Goal: Task Accomplishment & Management: Manage account settings

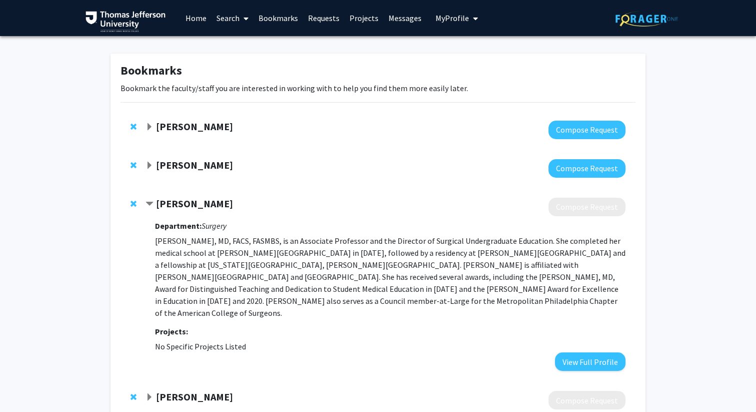
click at [450, 18] on span "My Profile" at bounding box center [453, 18] width 34 height 10
click at [408, 23] on link "Messages" at bounding box center [405, 18] width 43 height 35
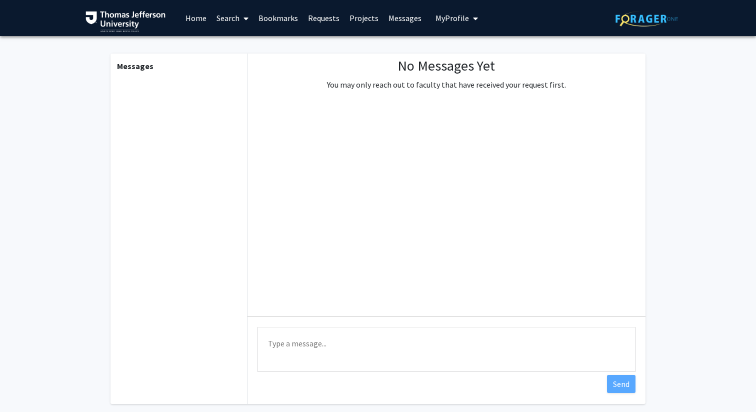
click at [139, 68] on b "Messages" at bounding box center [135, 66] width 37 height 10
click at [279, 20] on link "Bookmarks" at bounding box center [279, 18] width 50 height 35
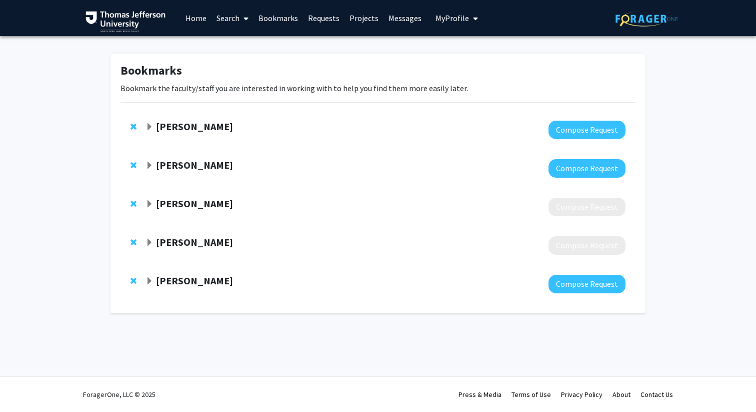
click at [336, 22] on link "Requests" at bounding box center [324, 18] width 42 height 35
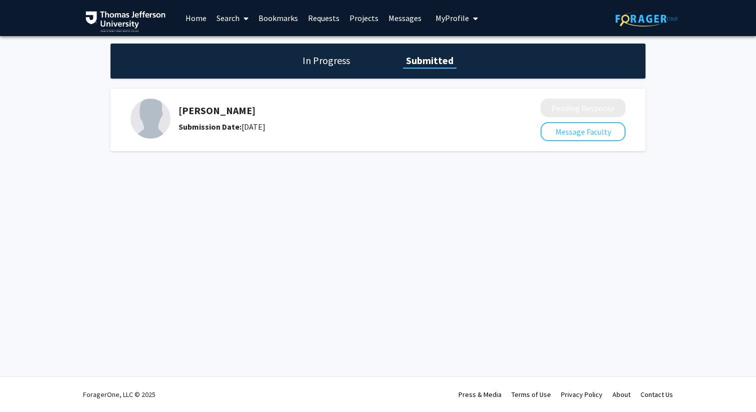
click at [371, 18] on link "Projects" at bounding box center [364, 18] width 39 height 35
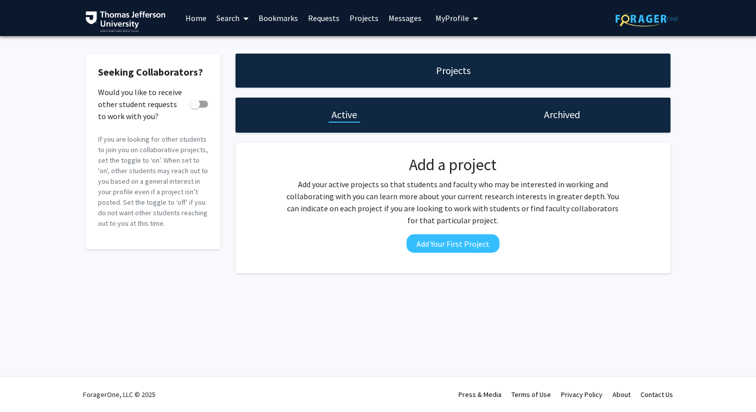
click at [455, 19] on span "My Profile" at bounding box center [453, 18] width 34 height 10
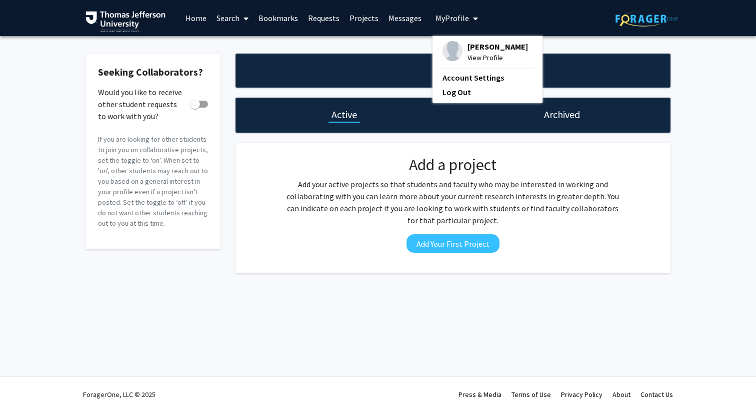
click at [479, 55] on span "View Profile" at bounding box center [498, 57] width 61 height 11
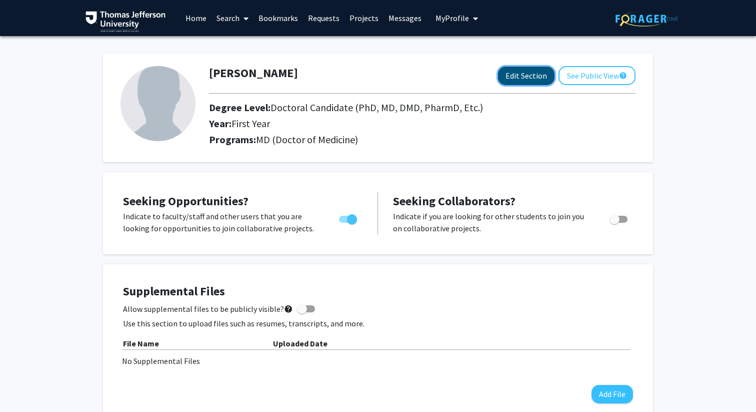
click at [516, 81] on button "Edit Section" at bounding box center [526, 76] width 57 height 19
select select "first_year"
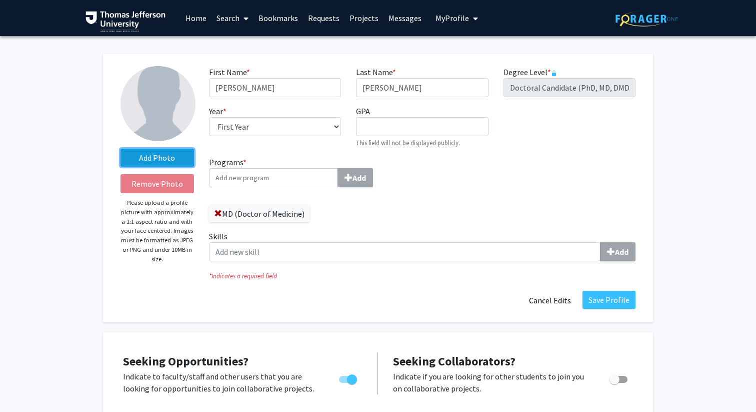
click at [152, 160] on label "Add Photo" at bounding box center [158, 158] width 74 height 18
click at [0, 0] on input "Add Photo" at bounding box center [0, 0] width 0 height 0
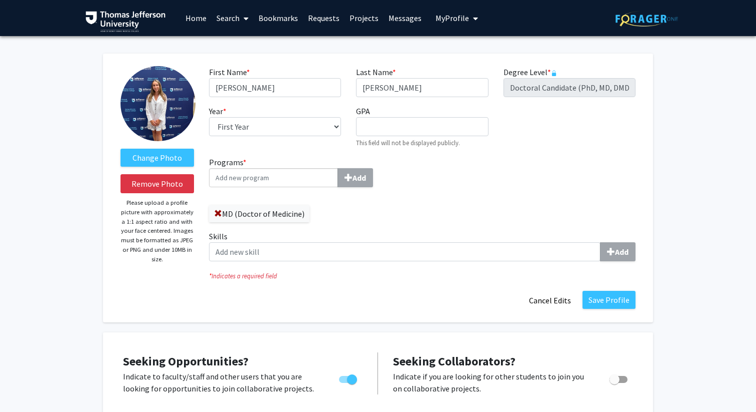
click at [172, 121] on img at bounding box center [158, 103] width 75 height 75
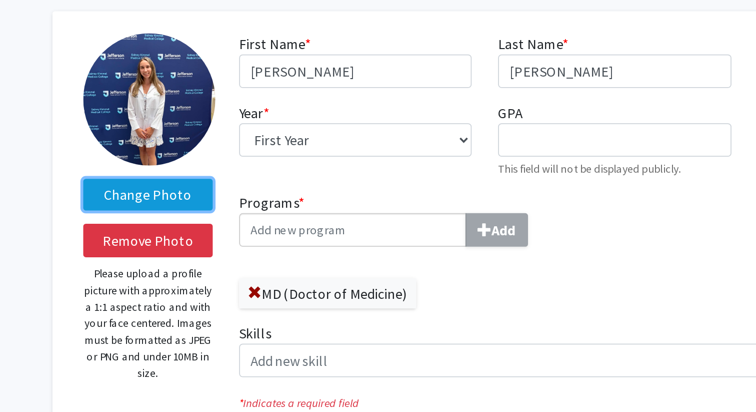
click at [183, 160] on label "Change Photo" at bounding box center [158, 158] width 74 height 18
click at [0, 0] on input "Change Photo" at bounding box center [0, 0] width 0 height 0
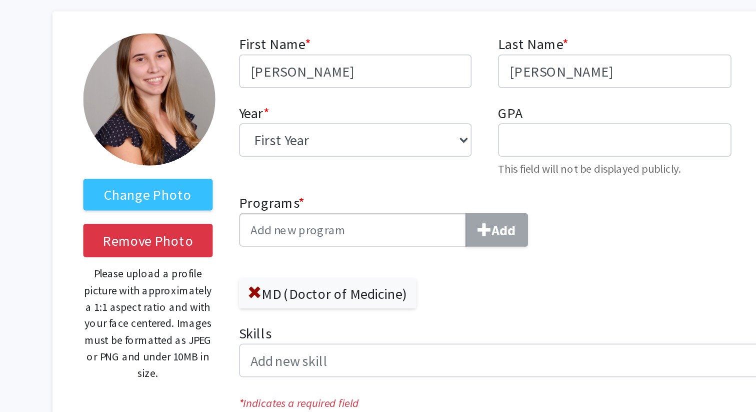
click at [137, 104] on img at bounding box center [158, 103] width 75 height 75
click at [142, 90] on img at bounding box center [158, 103] width 75 height 75
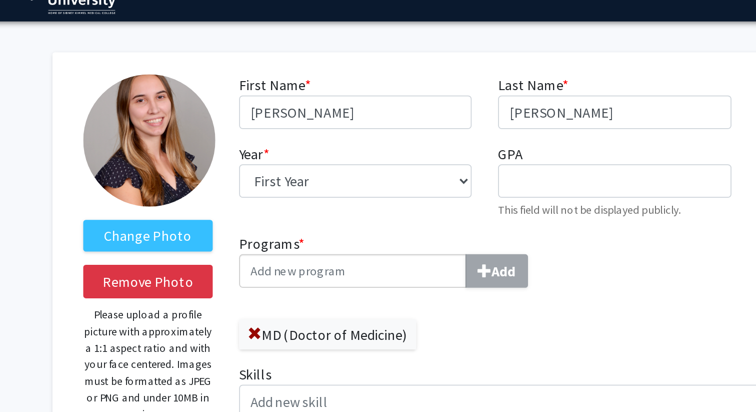
click at [142, 67] on div "Change Photo Remove Photo Please upload a profile picture with approximately a …" at bounding box center [157, 188] width 89 height 244
click at [151, 90] on img at bounding box center [158, 103] width 75 height 75
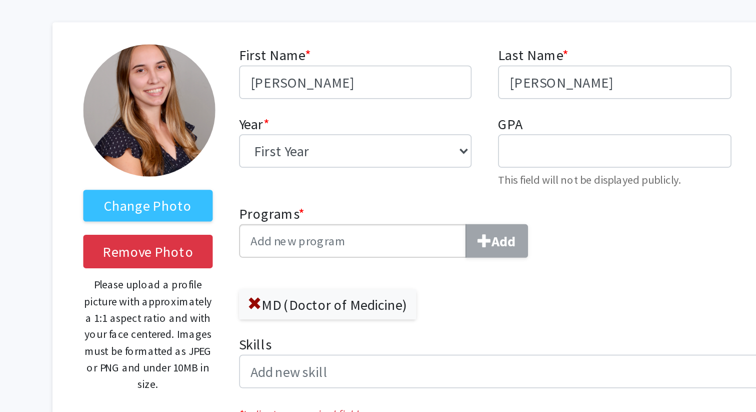
click at [174, 106] on img at bounding box center [158, 103] width 75 height 75
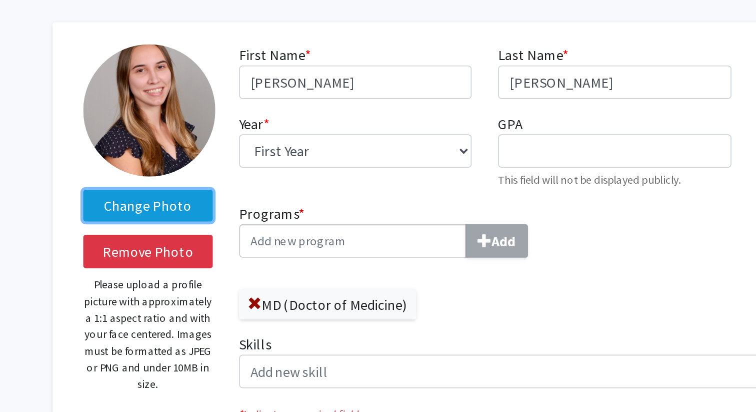
click at [175, 154] on label "Change Photo" at bounding box center [158, 158] width 74 height 18
click at [0, 0] on input "Change Photo" at bounding box center [0, 0] width 0 height 0
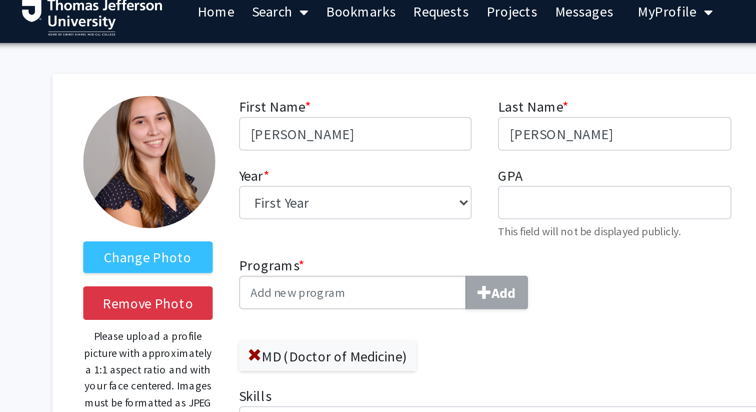
click at [162, 77] on img at bounding box center [158, 103] width 75 height 75
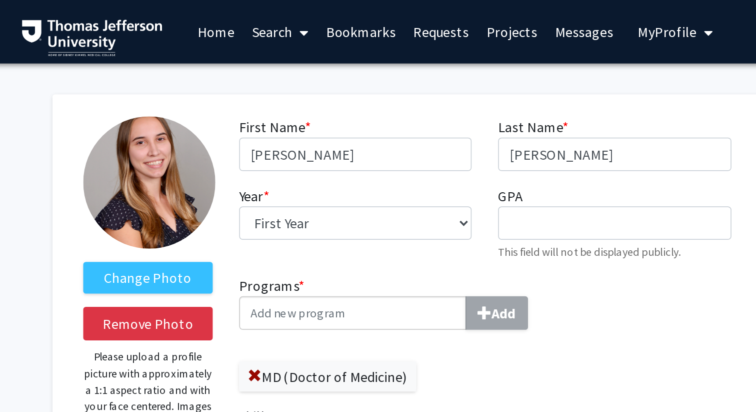
click at [180, 101] on img at bounding box center [158, 103] width 75 height 75
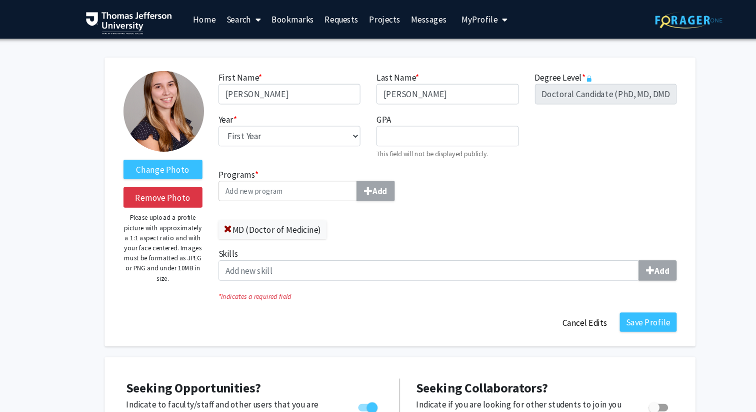
click at [121, 112] on div "Change Photo Remove Photo Please upload a profile picture with approximately a …" at bounding box center [157, 188] width 89 height 244
click at [156, 190] on button "Remove Photo" at bounding box center [158, 183] width 74 height 19
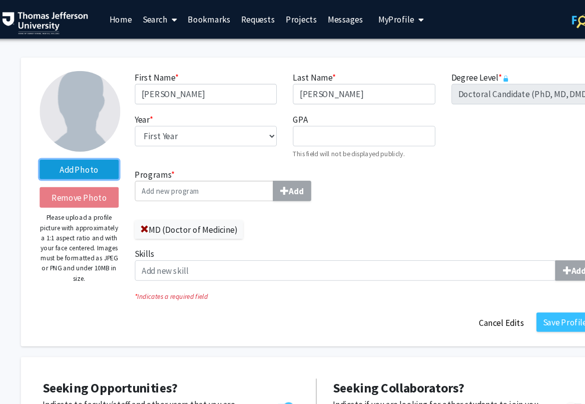
click at [101, 157] on label "Add Photo" at bounding box center [80, 158] width 74 height 18
click at [0, 0] on input "Add Photo" at bounding box center [0, 0] width 0 height 0
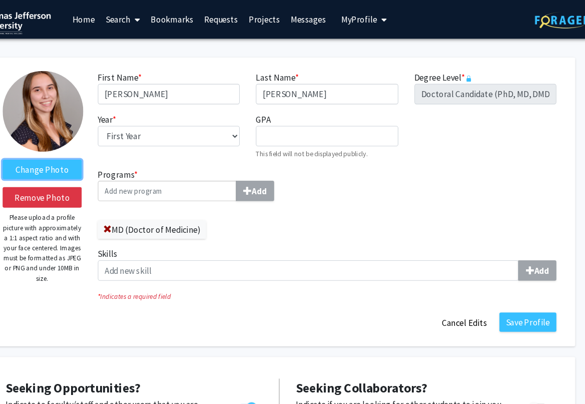
scroll to position [0, 16]
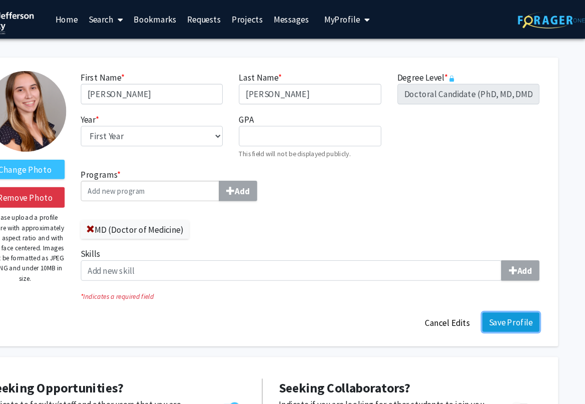
click at [508, 308] on button "Save Profile" at bounding box center [515, 300] width 53 height 18
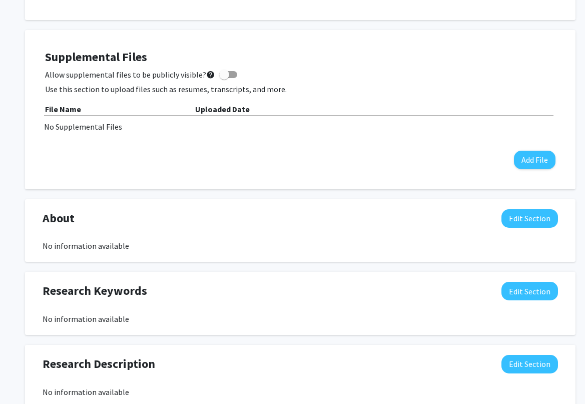
scroll to position [0, 0]
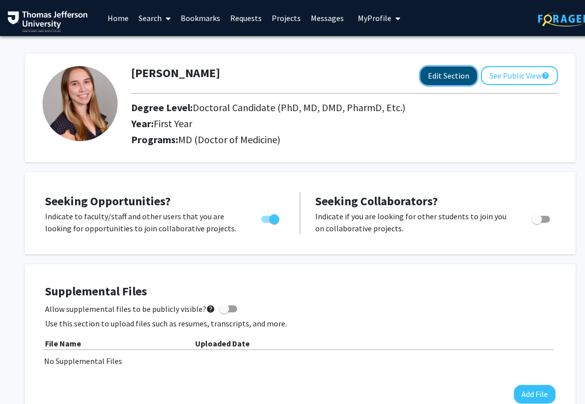
click at [463, 80] on button "Edit Section" at bounding box center [448, 76] width 57 height 19
select select "first_year"
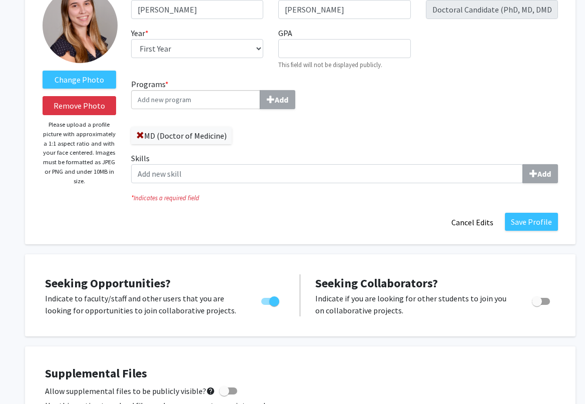
scroll to position [154, 0]
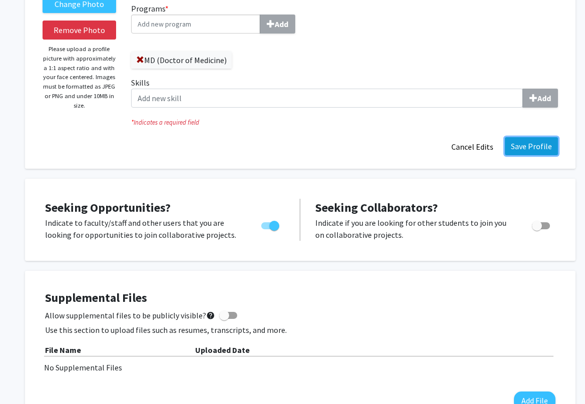
click at [552, 147] on button "Save Profile" at bounding box center [531, 146] width 53 height 18
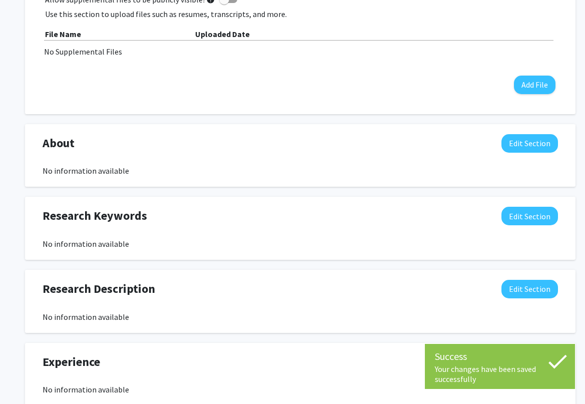
scroll to position [290, 0]
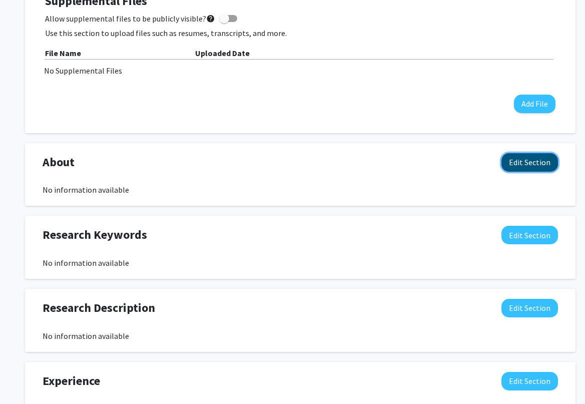
click at [545, 164] on button "Edit Section" at bounding box center [529, 162] width 57 height 19
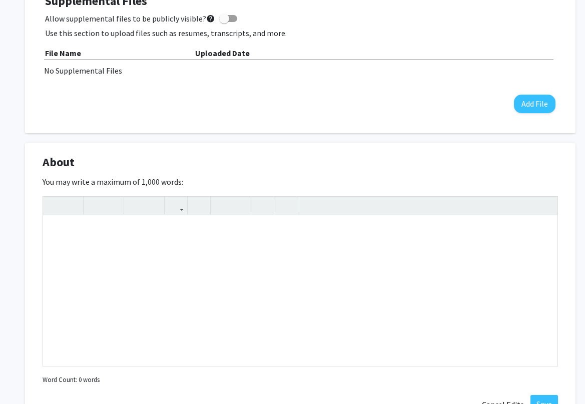
click at [529, 157] on div "About Edit Section" at bounding box center [300, 164] width 530 height 23
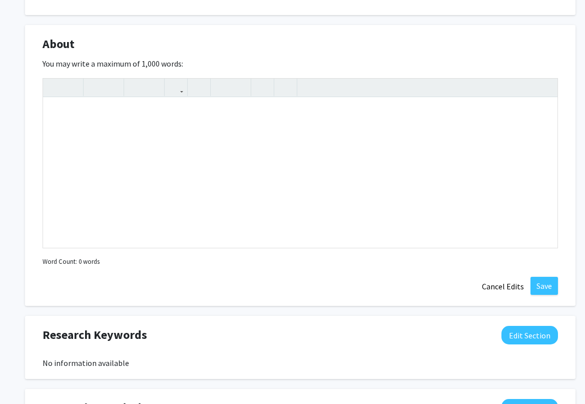
scroll to position [439, 0]
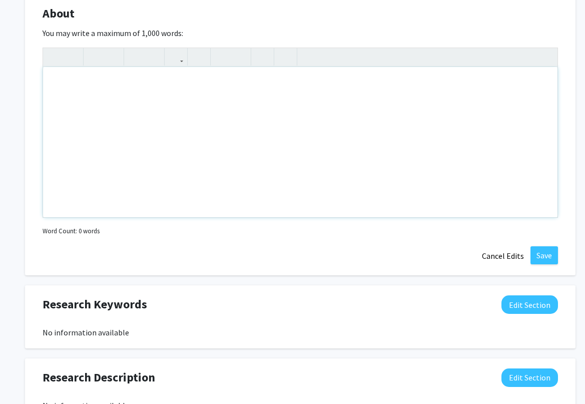
click at [489, 181] on div "Note to users with screen readers: Please deactivate our accessibility plugin f…" at bounding box center [300, 142] width 514 height 150
type textarea "First-year medical student at [GEOGRAPHIC_DATA]"
click at [539, 258] on button "Save" at bounding box center [544, 255] width 28 height 18
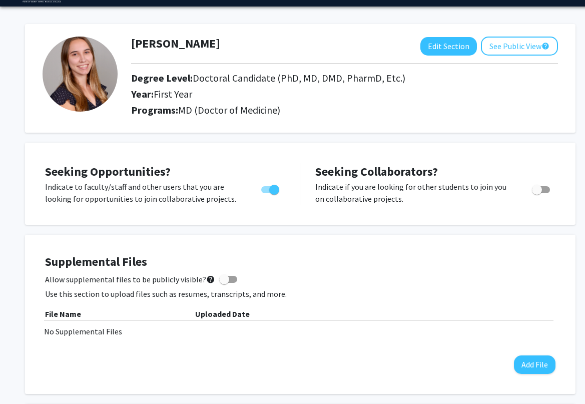
scroll to position [0, 0]
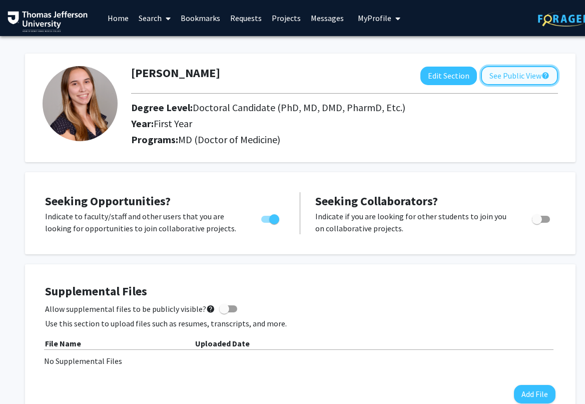
click at [528, 76] on button "See Public View help" at bounding box center [519, 75] width 77 height 19
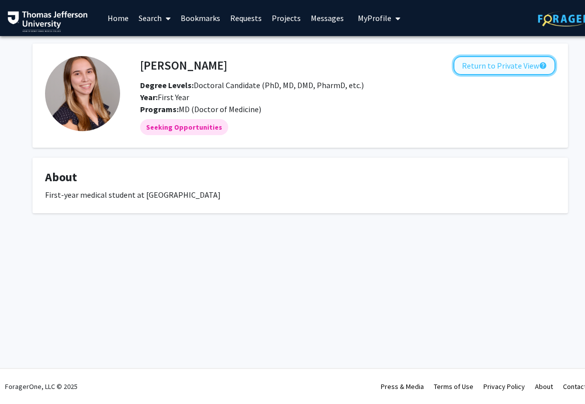
click at [495, 66] on button "Return to Private View help" at bounding box center [504, 65] width 102 height 19
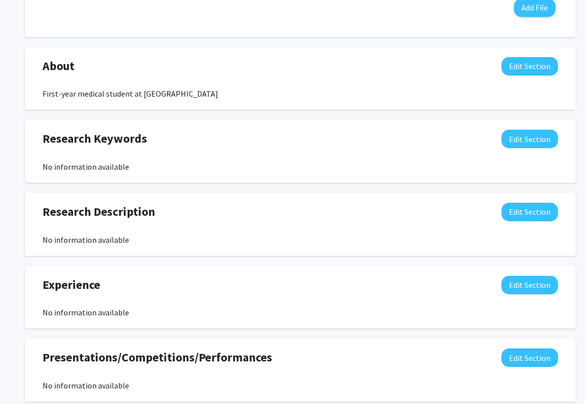
scroll to position [391, 0]
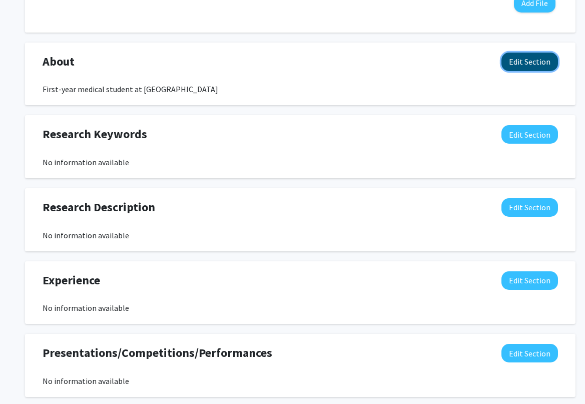
click at [531, 61] on button "Edit Section" at bounding box center [529, 62] width 57 height 19
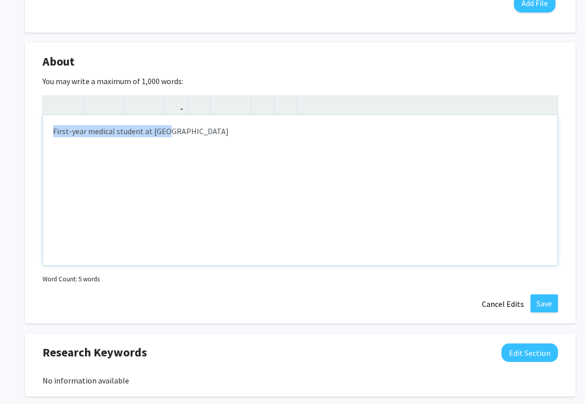
drag, startPoint x: 270, startPoint y: 158, endPoint x: -7, endPoint y: 101, distance: 282.9
click at [550, 292] on div "About Edit Section You may write a maximum of 1,000 words: Insert link Remove l…" at bounding box center [300, 183] width 550 height 281
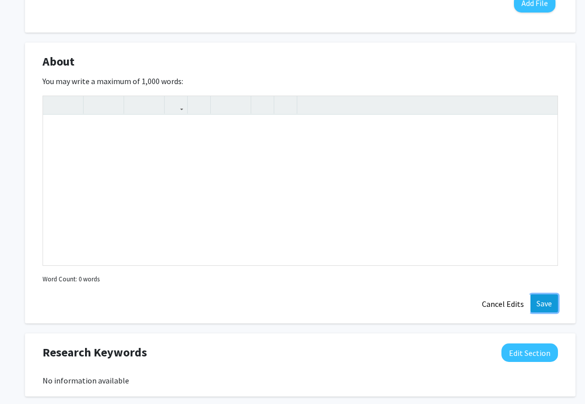
click at [549, 304] on button "Save" at bounding box center [544, 303] width 28 height 18
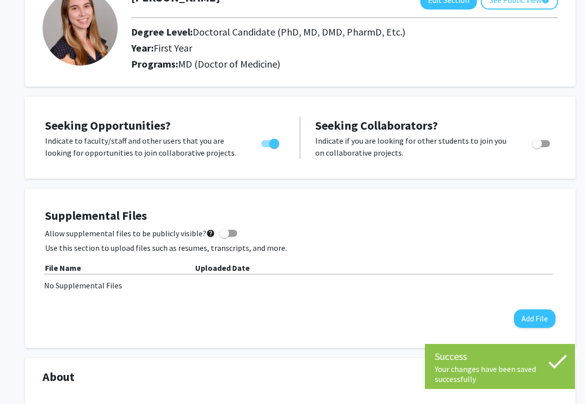
scroll to position [0, 0]
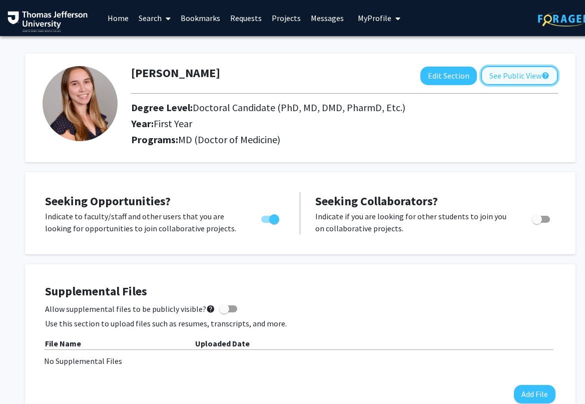
click at [527, 81] on button "See Public View help" at bounding box center [519, 75] width 77 height 19
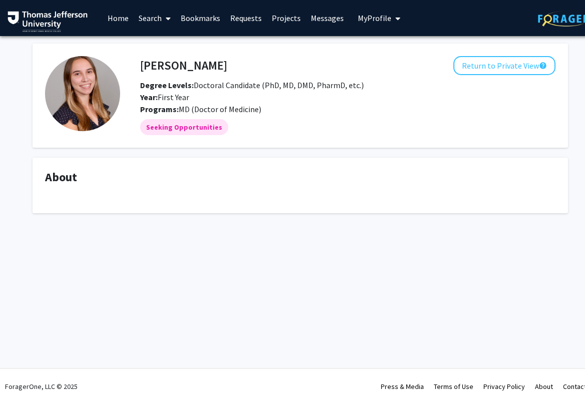
click at [490, 51] on fg-card "[PERSON_NAME] Return to Private View help Degree Levels: Doctoral Candidate (Ph…" at bounding box center [300, 96] width 535 height 104
click at [490, 63] on button "Return to Private View help" at bounding box center [504, 65] width 102 height 19
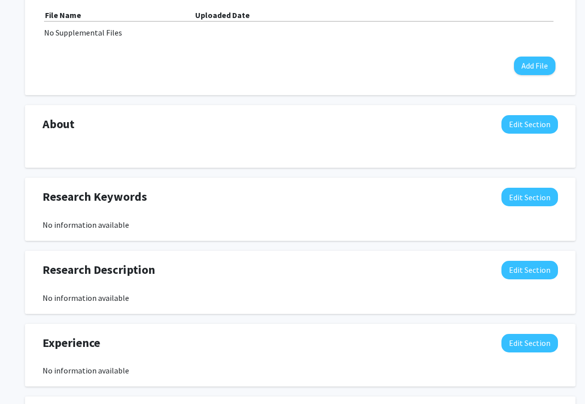
scroll to position [313, 0]
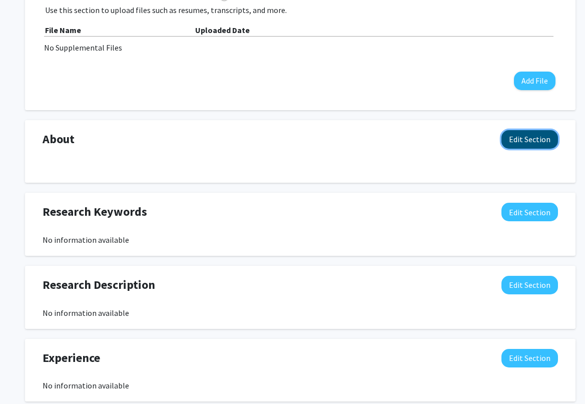
click at [516, 137] on button "Edit Section" at bounding box center [529, 139] width 57 height 19
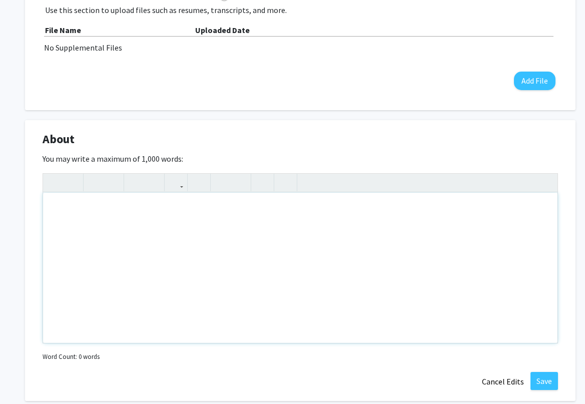
click at [435, 252] on div "Note to users with screen readers: Please deactivate our accessibility plugin f…" at bounding box center [300, 268] width 514 height 150
click at [403, 353] on div "Insert link Remove link Word Count: 0 words" at bounding box center [300, 268] width 515 height 191
click at [371, 310] on div "Note to users with screen readers: Please deactivate our accessibility plugin f…" at bounding box center [300, 268] width 514 height 150
click at [507, 385] on button "Cancel Edits" at bounding box center [502, 381] width 55 height 19
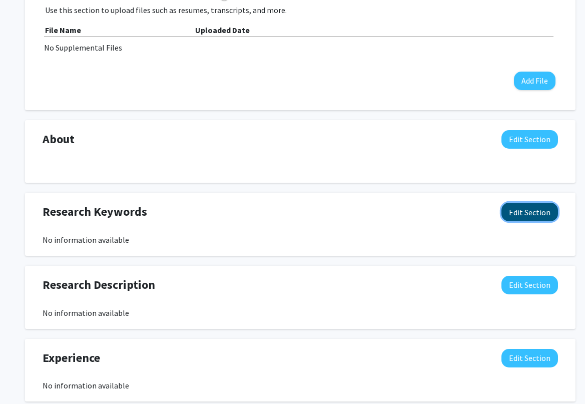
click at [525, 209] on button "Edit Section" at bounding box center [529, 212] width 57 height 19
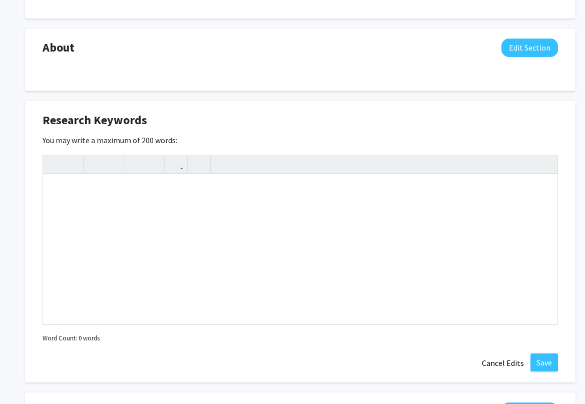
scroll to position [495, 0]
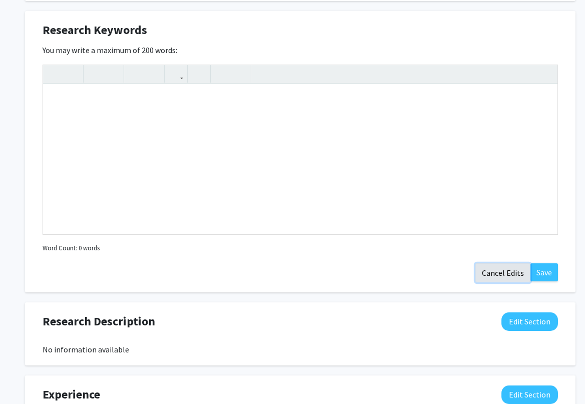
click at [513, 277] on button "Cancel Edits" at bounding box center [502, 272] width 55 height 19
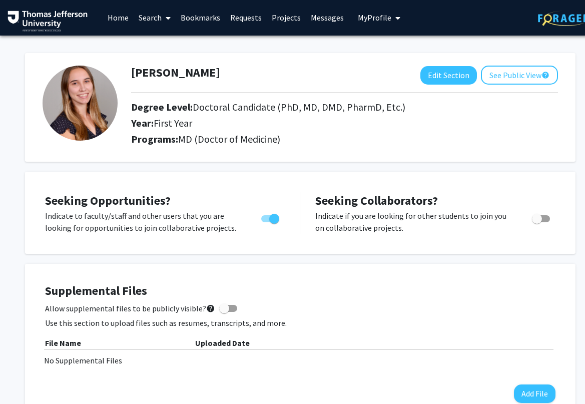
scroll to position [0, 0]
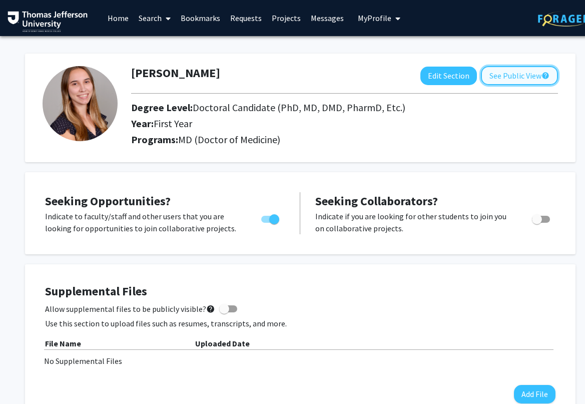
click at [487, 74] on button "See Public View help" at bounding box center [519, 75] width 77 height 19
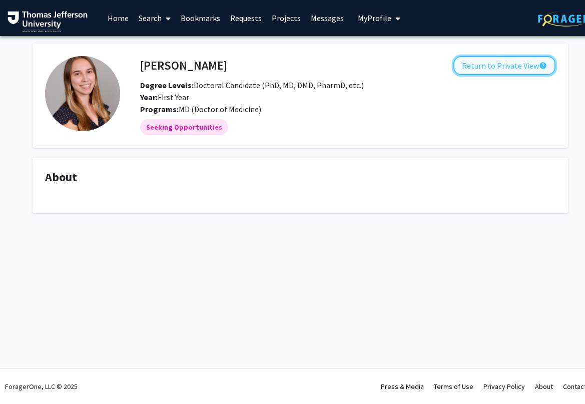
click at [471, 66] on button "Return to Private View help" at bounding box center [504, 65] width 102 height 19
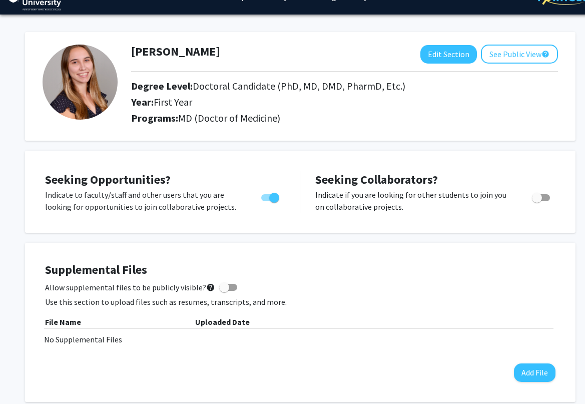
scroll to position [28, 0]
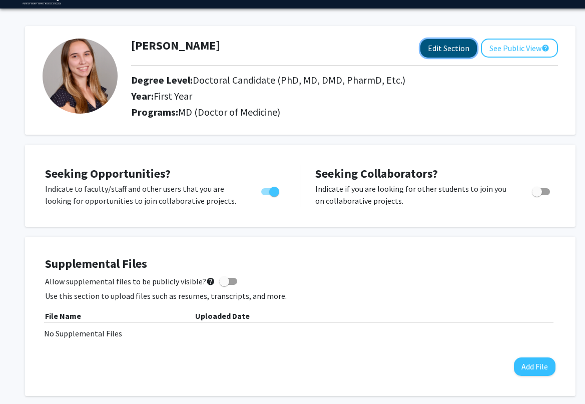
click at [443, 52] on button "Edit Section" at bounding box center [448, 48] width 57 height 19
select select "first_year"
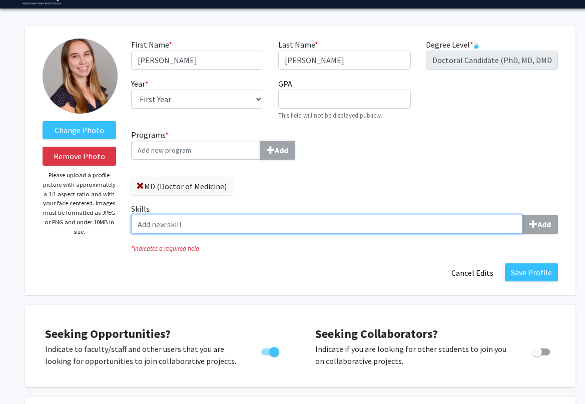
click at [295, 230] on input "Skills Add" at bounding box center [327, 224] width 392 height 19
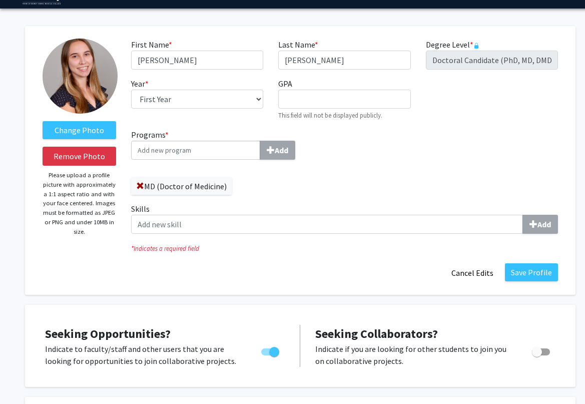
click at [380, 199] on div "Programs * Add MD (Doctor of Medicine) Skills Add" at bounding box center [345, 185] width 442 height 113
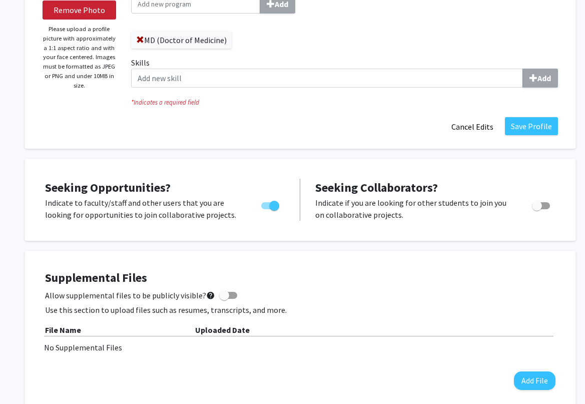
scroll to position [0, 0]
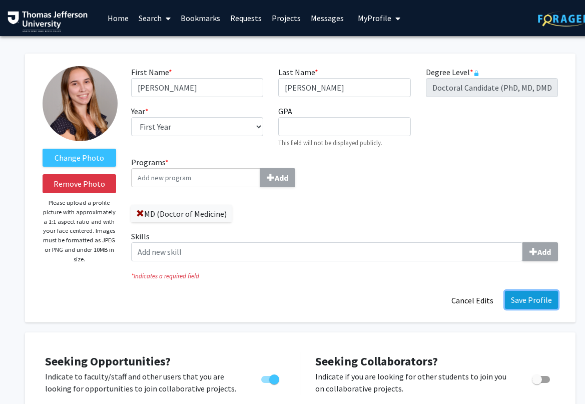
click at [537, 307] on button "Save Profile" at bounding box center [531, 300] width 53 height 18
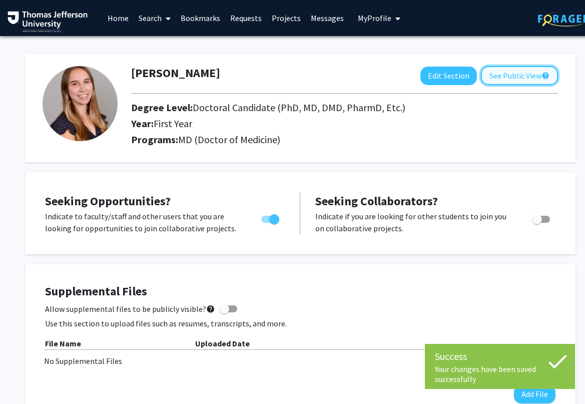
click at [526, 80] on button "See Public View help" at bounding box center [519, 75] width 77 height 19
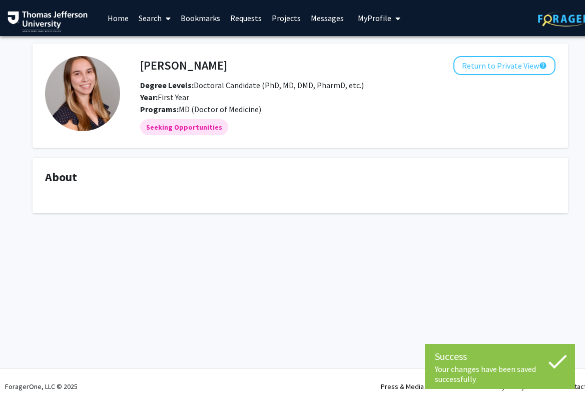
click at [340, 153] on div "[PERSON_NAME] Return to Private View help Degree Levels: Doctoral Candidate (Ph…" at bounding box center [300, 129] width 550 height 170
click at [340, 186] on fg-card-title "About" at bounding box center [300, 179] width 510 height 19
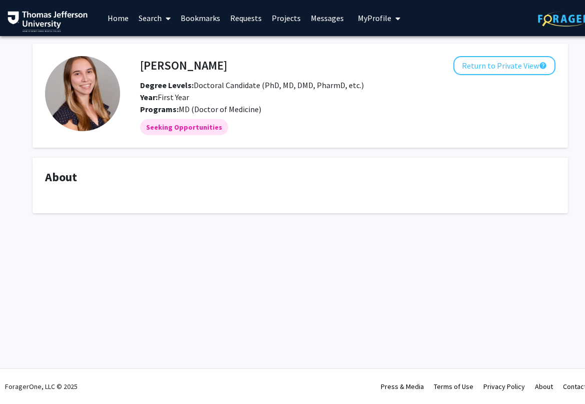
click at [146, 13] on link "Search" at bounding box center [155, 18] width 42 height 35
click at [167, 63] on span "Students" at bounding box center [164, 66] width 61 height 20
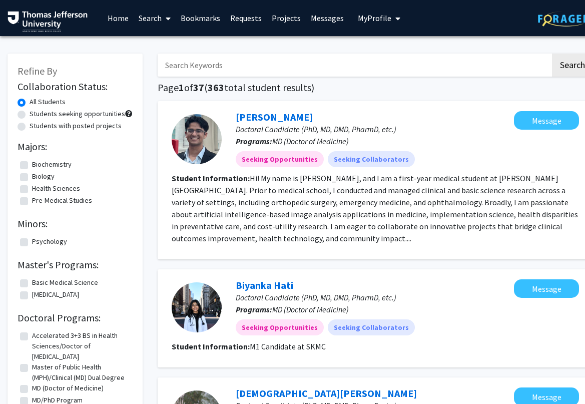
click at [185, 64] on input "Search Keywords" at bounding box center [354, 65] width 393 height 23
click at [238, 64] on input "Search Keywords" at bounding box center [354, 65] width 393 height 23
click at [338, 202] on fg-read-more "Hi! My name is [PERSON_NAME], and I am a first-year medical student at [PERSON_…" at bounding box center [375, 208] width 406 height 70
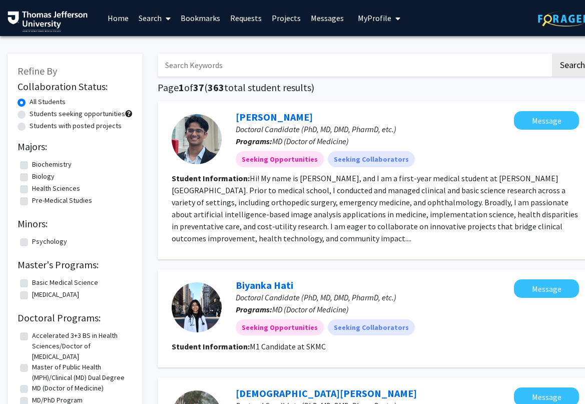
click at [261, 69] on input "Search Keywords" at bounding box center [354, 65] width 393 height 23
click at [552, 54] on button "Search" at bounding box center [572, 65] width 41 height 23
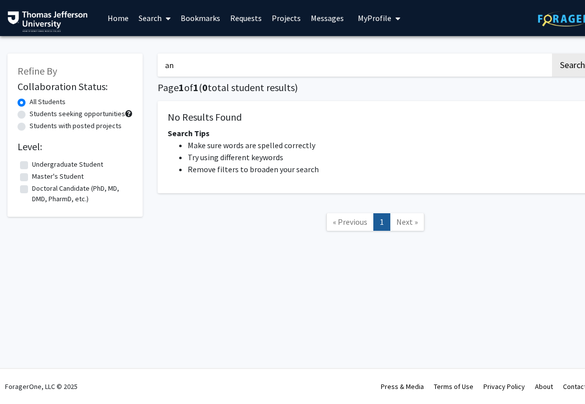
type input "a"
type input "[PERSON_NAME]"
click at [552, 54] on button "Search" at bounding box center [572, 65] width 41 height 23
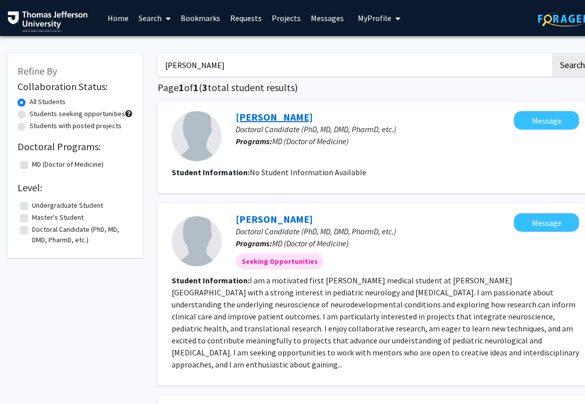
click at [268, 117] on link "[PERSON_NAME]" at bounding box center [274, 117] width 77 height 13
click at [184, 68] on input "[PERSON_NAME]" at bounding box center [354, 65] width 393 height 23
type input "[PERSON_NAME]"
click at [552, 54] on button "Search" at bounding box center [572, 65] width 41 height 23
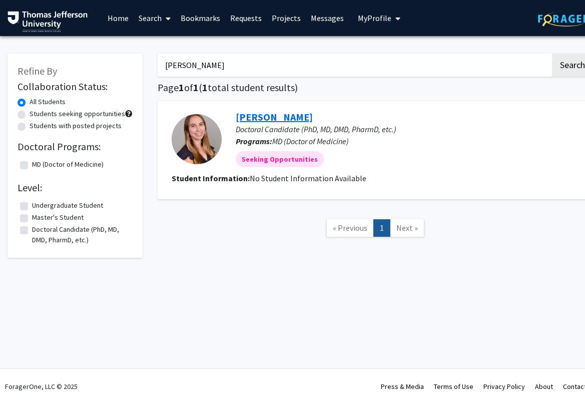
click at [291, 117] on link "[PERSON_NAME]" at bounding box center [274, 117] width 77 height 13
click at [187, 66] on input "[PERSON_NAME]" at bounding box center [354, 65] width 393 height 23
click at [552, 54] on button "Search" at bounding box center [572, 65] width 41 height 23
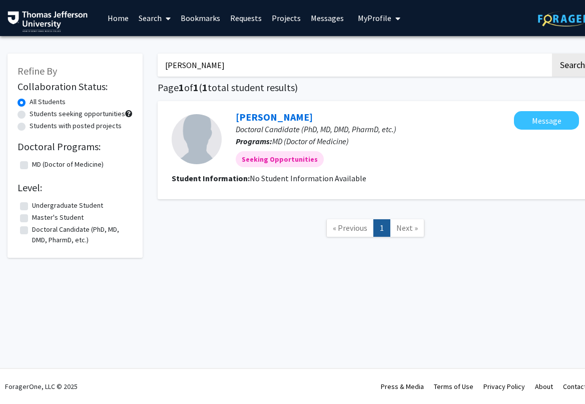
click at [209, 70] on input "[PERSON_NAME]" at bounding box center [354, 65] width 393 height 23
type input "[PERSON_NAME]"
click at [552, 54] on button "Search" at bounding box center [572, 65] width 41 height 23
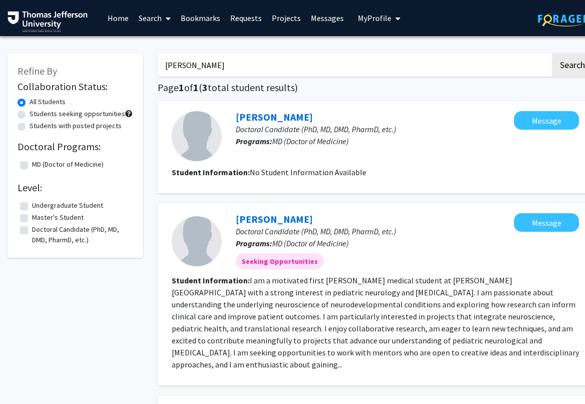
click at [252, 67] on input "[PERSON_NAME]" at bounding box center [354, 65] width 393 height 23
type input "[PERSON_NAME]"
click at [552, 54] on button "Search" at bounding box center [572, 65] width 41 height 23
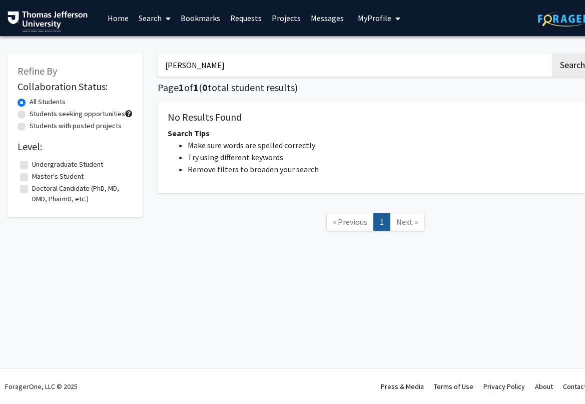
click at [258, 69] on input "[PERSON_NAME]" at bounding box center [354, 65] width 393 height 23
click at [288, 238] on nav "« Previous 1 Next »" at bounding box center [375, 223] width 435 height 41
click at [358, 22] on span "My Profile" at bounding box center [375, 18] width 34 height 10
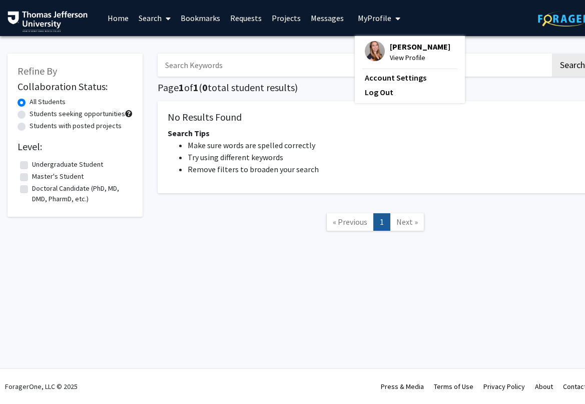
click at [391, 58] on span "View Profile" at bounding box center [420, 57] width 61 height 11
